Goal: Check status: Check status

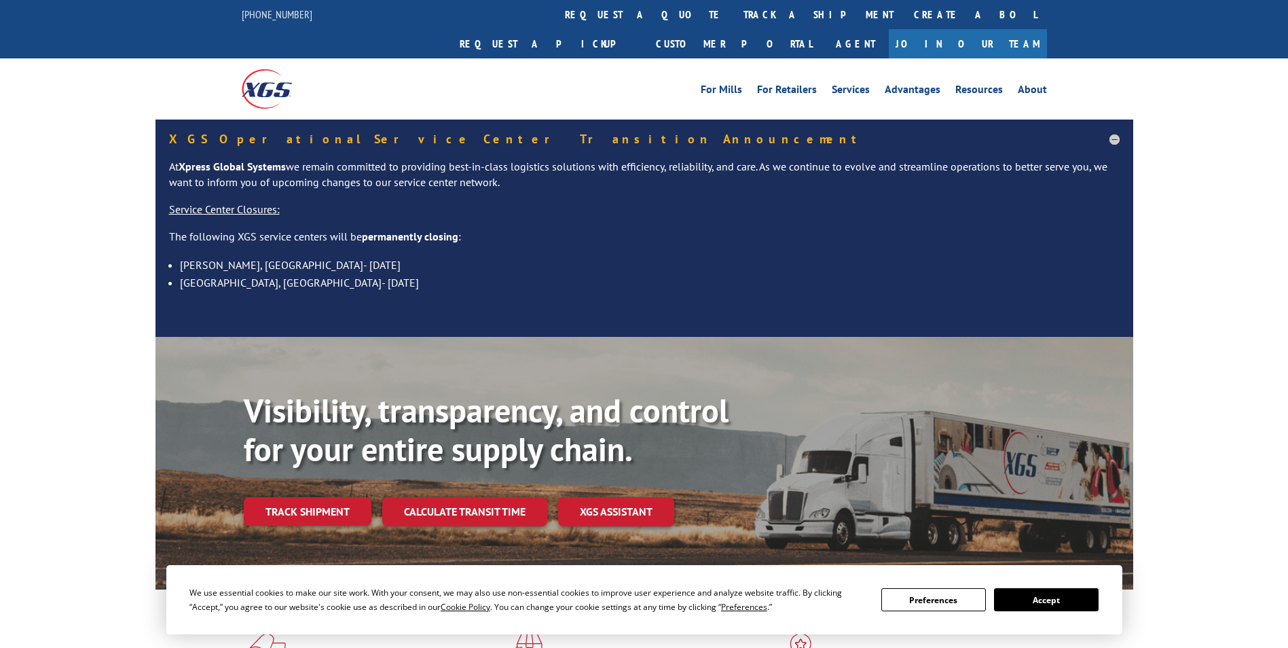
click at [733, 14] on link "track a shipment" at bounding box center [818, 14] width 170 height 29
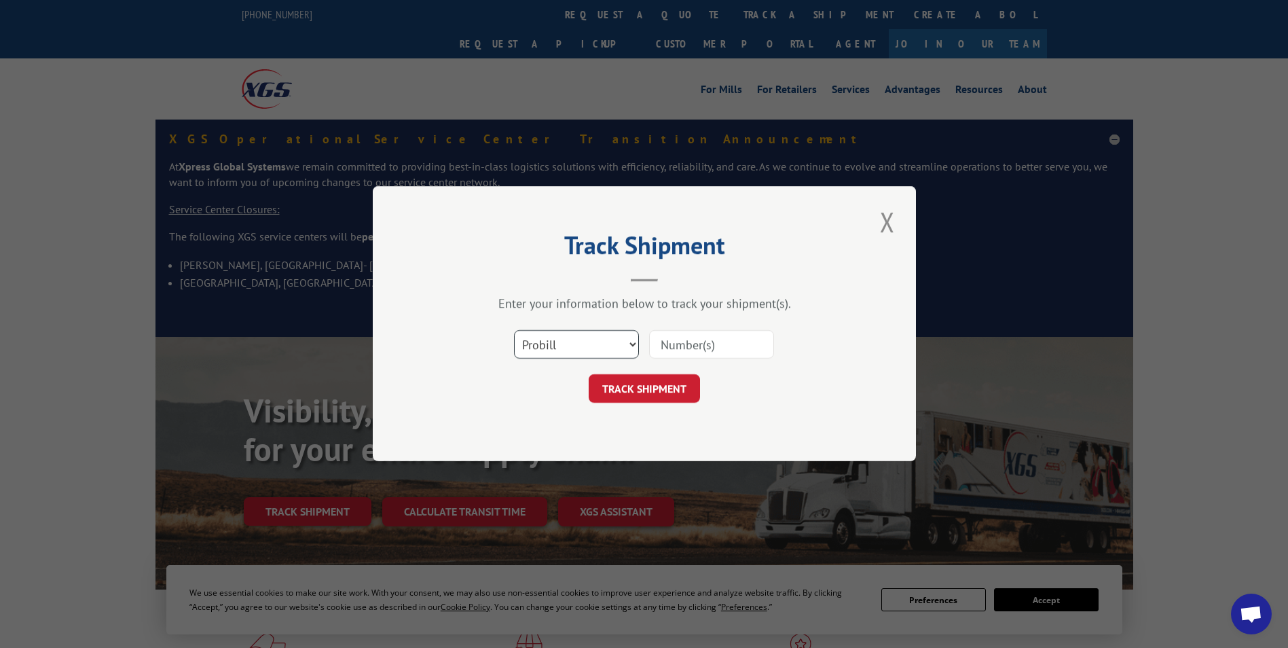
click at [549, 341] on select "Select category... Probill BOL PO" at bounding box center [576, 345] width 125 height 29
select select "bol"
click at [514, 331] on select "Select category... Probill BOL PO" at bounding box center [576, 345] width 125 height 29
click at [697, 339] on input at bounding box center [711, 345] width 125 height 29
type input "249602"
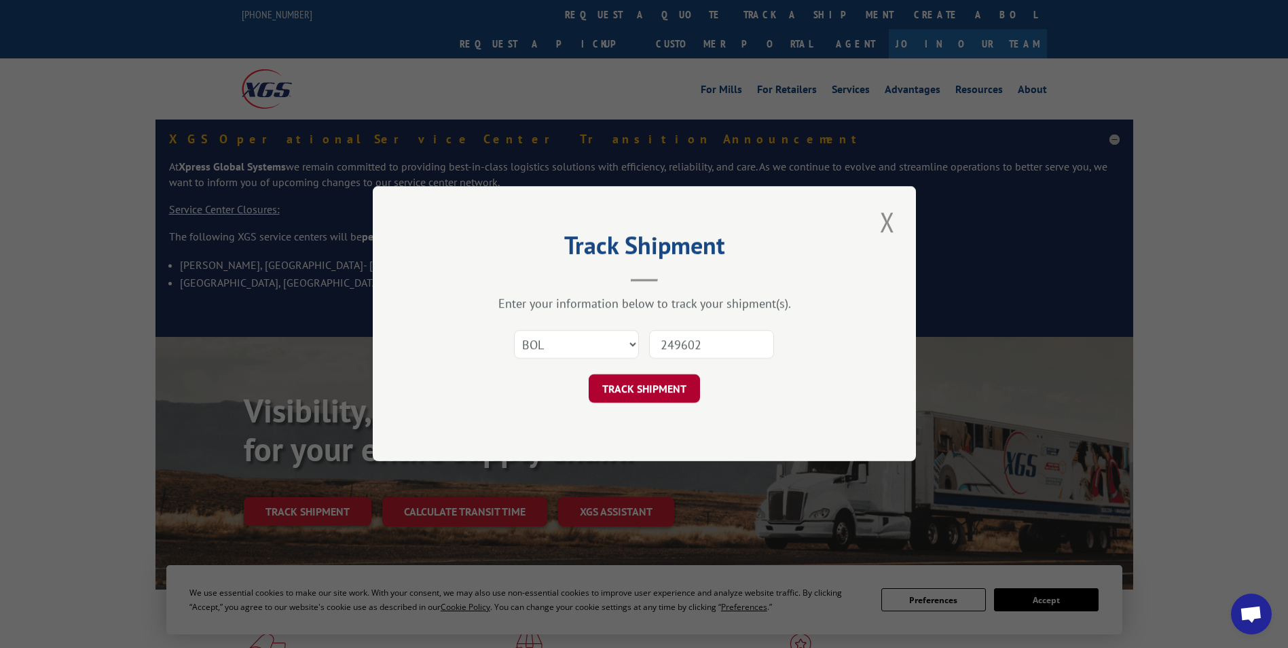
click at [646, 391] on button "TRACK SHIPMENT" at bounding box center [644, 389] width 111 height 29
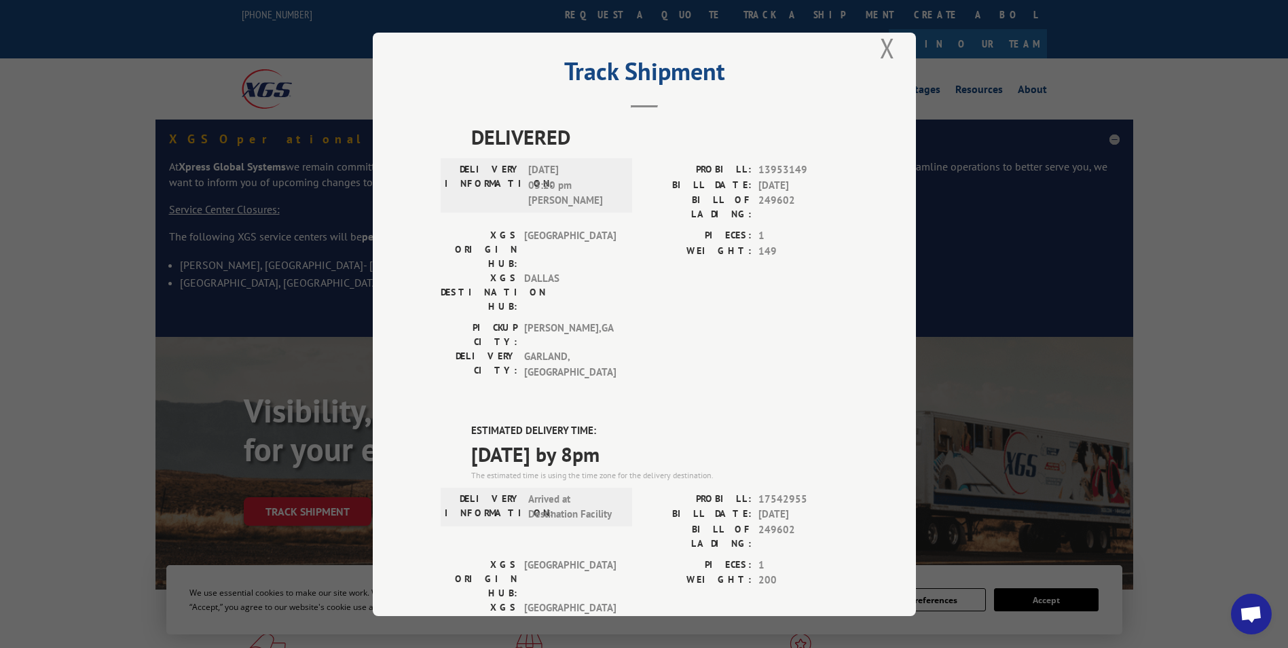
scroll to position [20, 0]
click at [881, 46] on button "Close modal" at bounding box center [887, 48] width 23 height 37
